Goal: Task Accomplishment & Management: Manage account settings

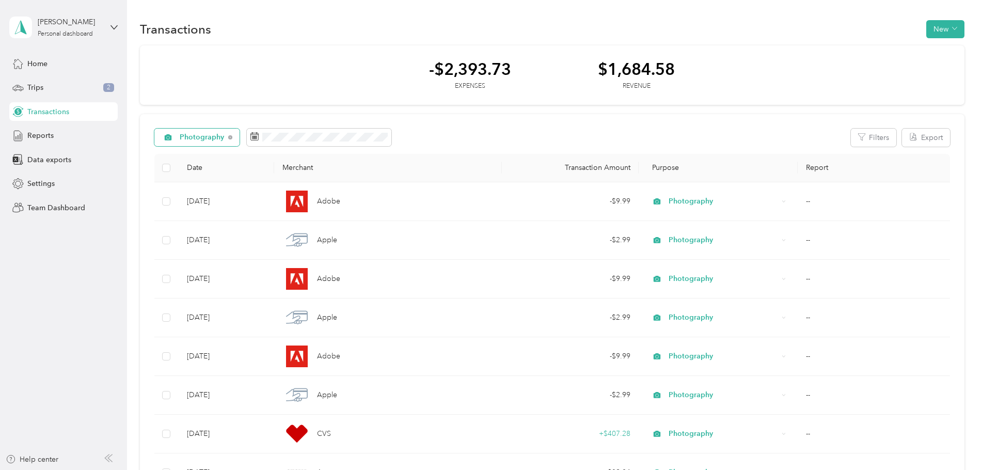
click at [207, 141] on span "Photography" at bounding box center [202, 137] width 45 height 7
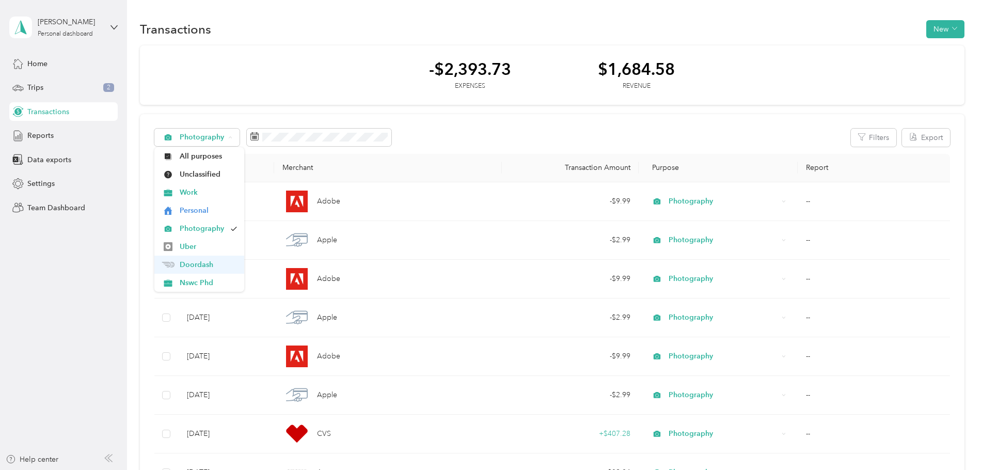
click at [200, 265] on span "Doordash" at bounding box center [208, 264] width 57 height 11
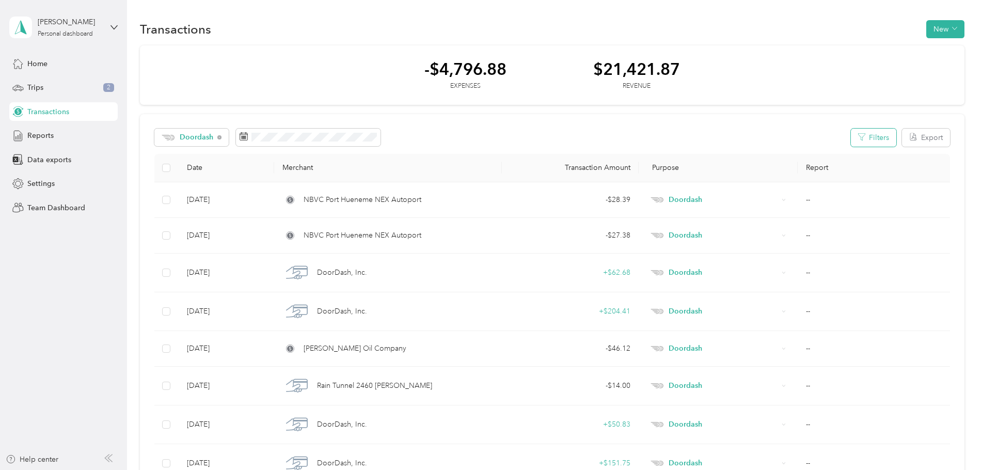
click at [865, 133] on button "Filters" at bounding box center [873, 138] width 45 height 18
click at [746, 241] on div "Expense" at bounding box center [799, 236] width 159 height 11
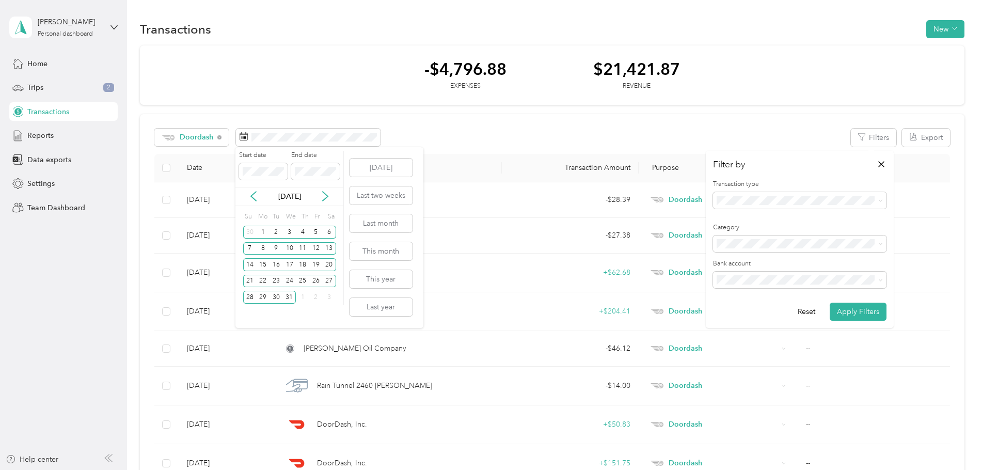
click at [417, 134] on div "Doordash Filters Export" at bounding box center [552, 138] width 796 height 18
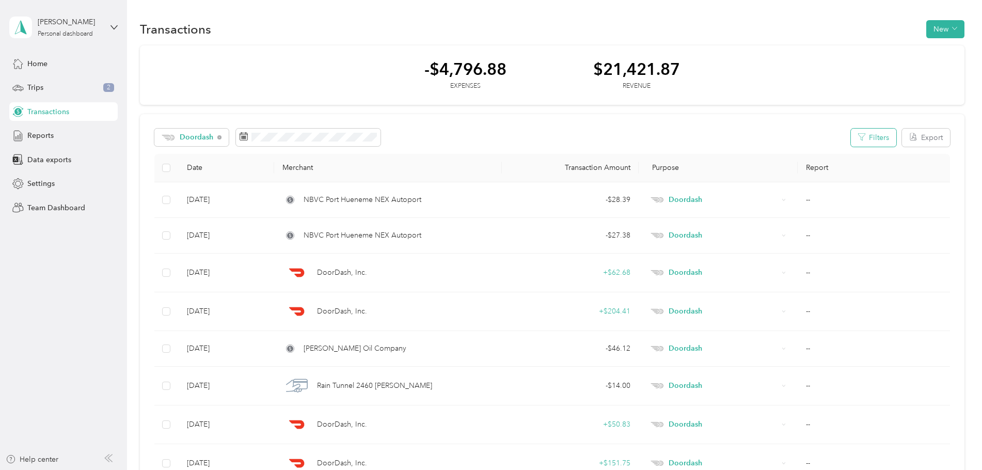
click at [864, 140] on button "Filters" at bounding box center [873, 138] width 45 height 18
